Goal: Navigation & Orientation: Understand site structure

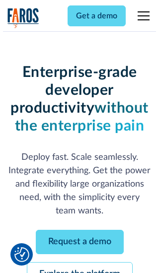
scroll to position [105, 0]
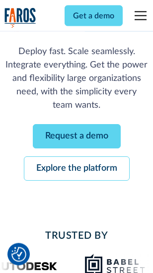
click at [76, 137] on link "Request a demo" at bounding box center [77, 137] width 88 height 24
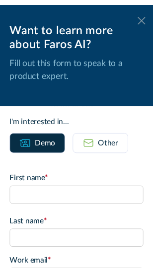
scroll to position [0, 0]
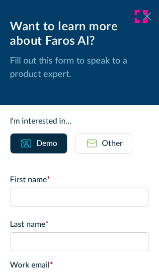
click at [143, 16] on icon at bounding box center [147, 15] width 8 height 7
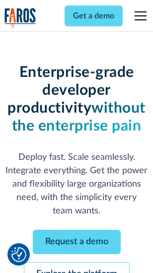
scroll to position [138, 0]
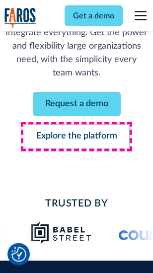
click at [76, 137] on link "Explore the platform" at bounding box center [77, 137] width 106 height 24
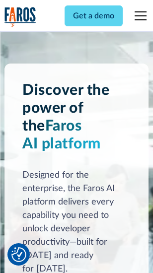
scroll to position [7567, 0]
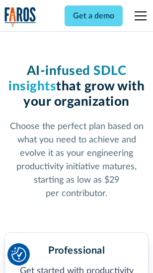
scroll to position [1575, 0]
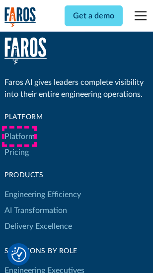
click at [19, 137] on link "Platform" at bounding box center [19, 137] width 30 height 16
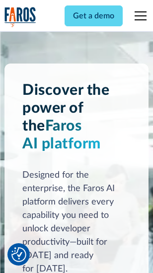
scroll to position [7885, 0]
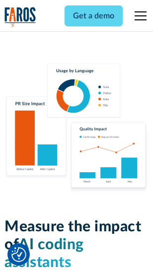
scroll to position [6201, 0]
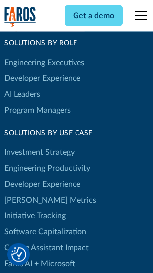
click at [30, 192] on link "[PERSON_NAME] Metrics" at bounding box center [50, 200] width 92 height 16
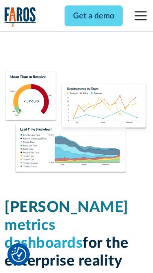
scroll to position [4398, 0]
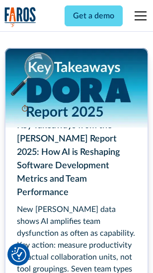
scroll to position [4548, 0]
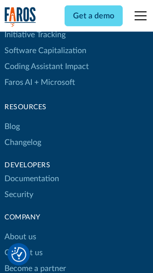
click at [23, 137] on link "Changelog" at bounding box center [22, 143] width 37 height 16
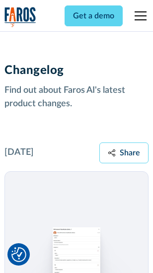
scroll to position [12180, 0]
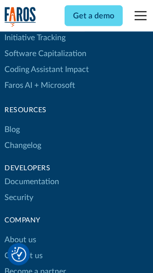
click at [20, 232] on link "About us" at bounding box center [20, 240] width 32 height 16
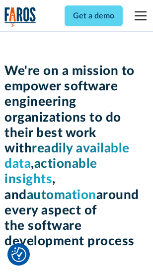
scroll to position [3435, 0]
